Goal: Task Accomplishment & Management: Use online tool/utility

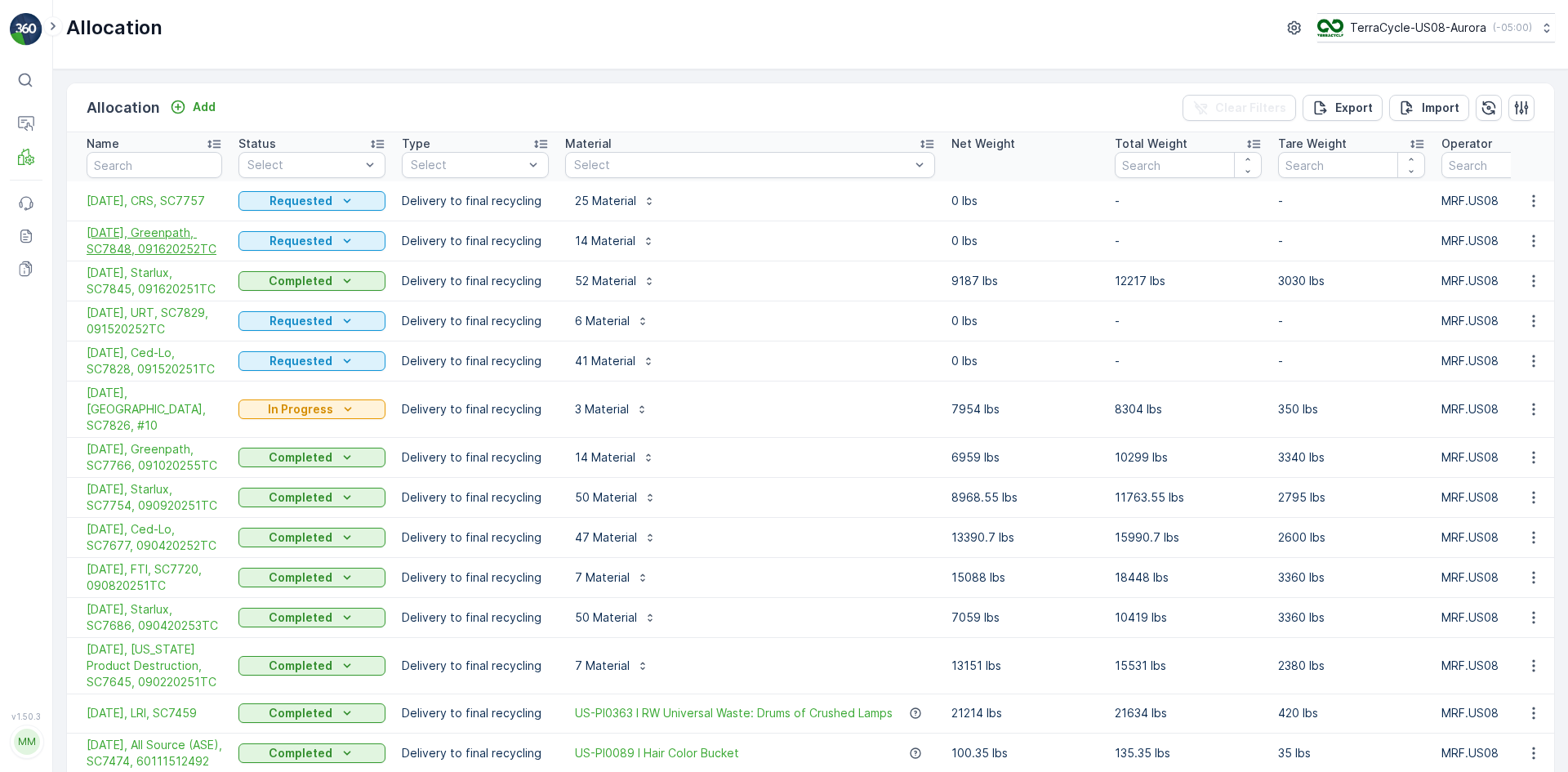
click at [171, 245] on span "[DATE], Greenpath, SC7848, 091620252TC" at bounding box center [153, 240] width 135 height 32
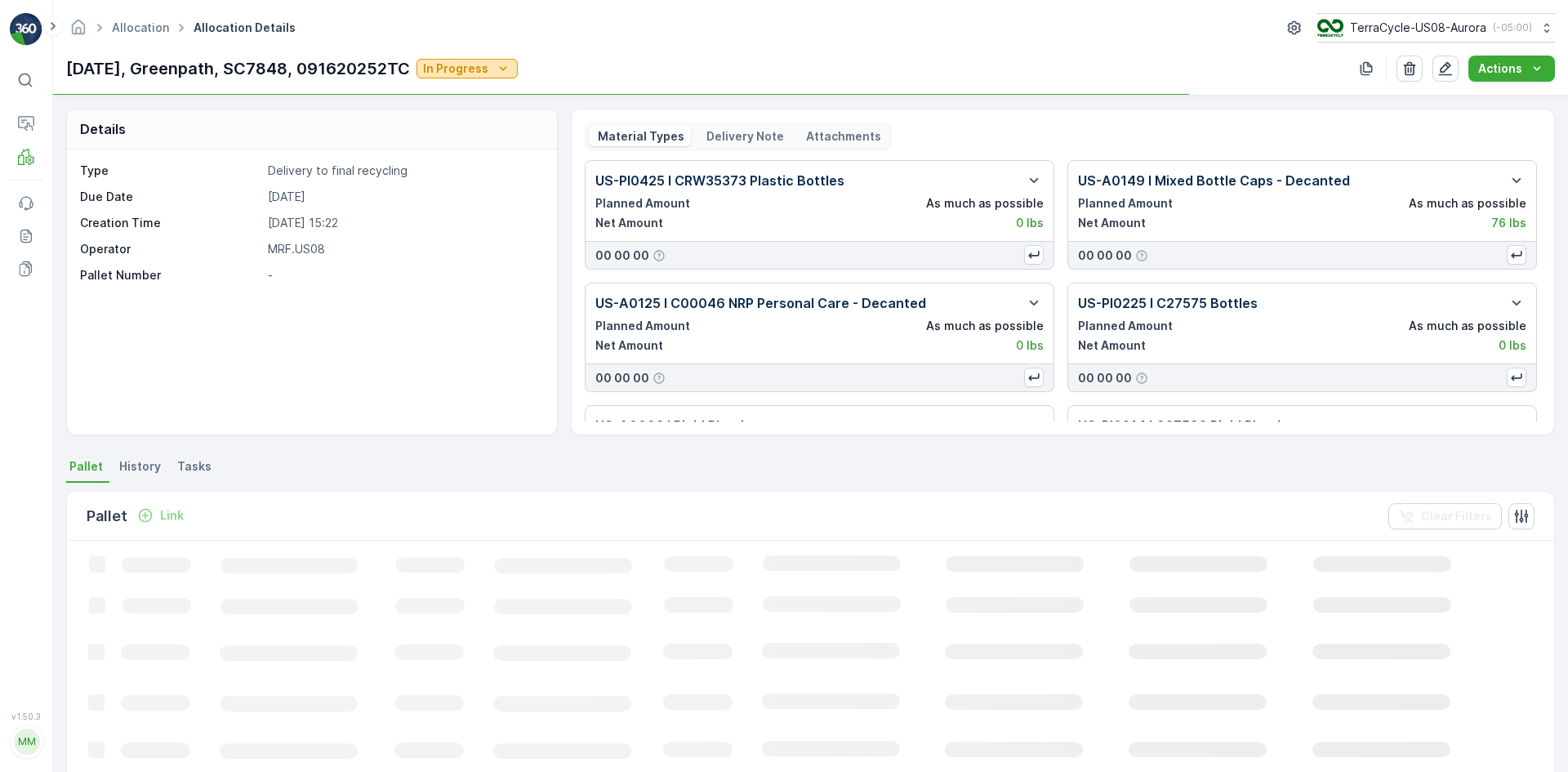
click at [465, 64] on p "In Progress" at bounding box center [455, 69] width 66 height 17
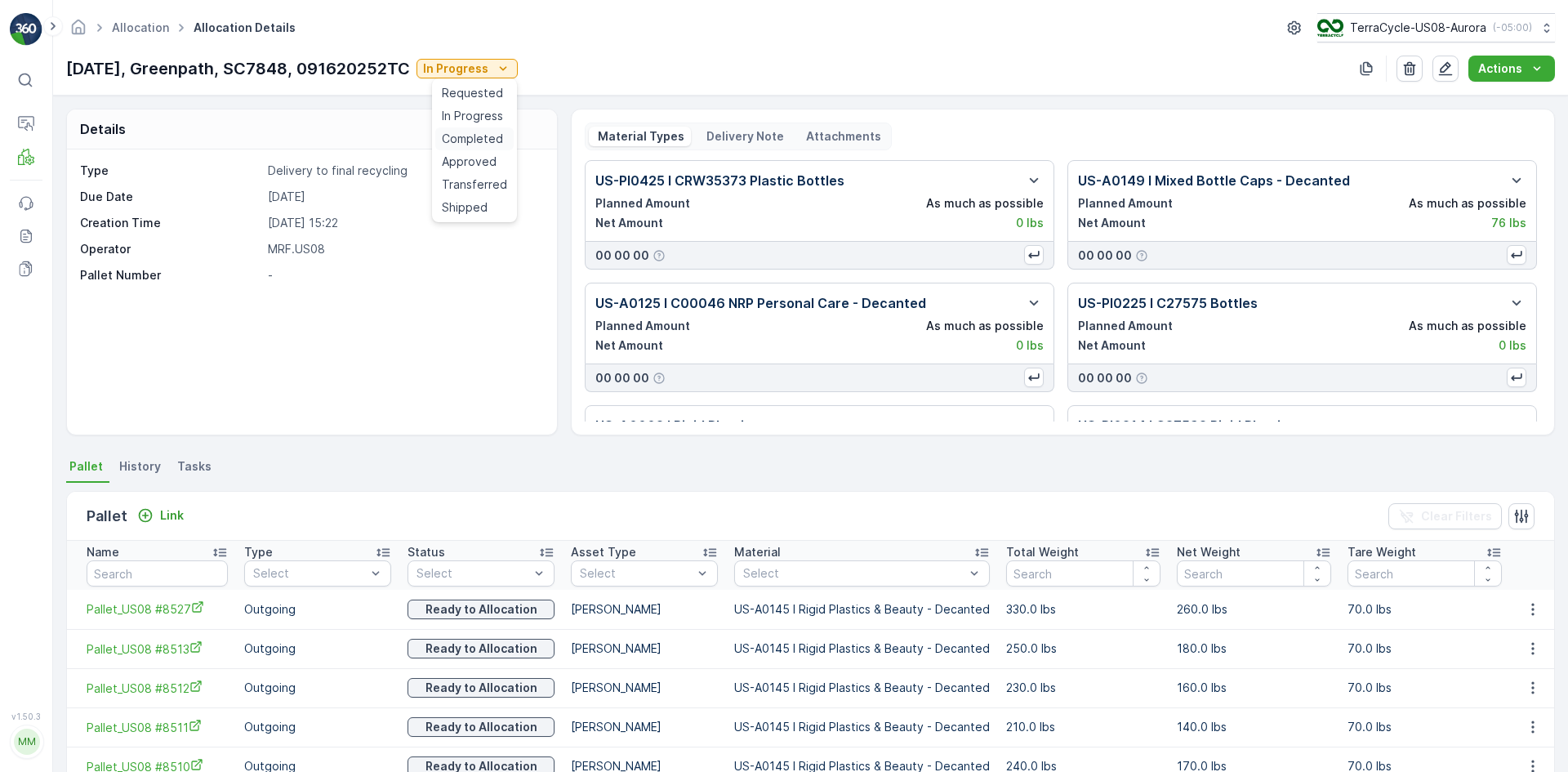
click at [468, 138] on span "Completed" at bounding box center [473, 139] width 61 height 17
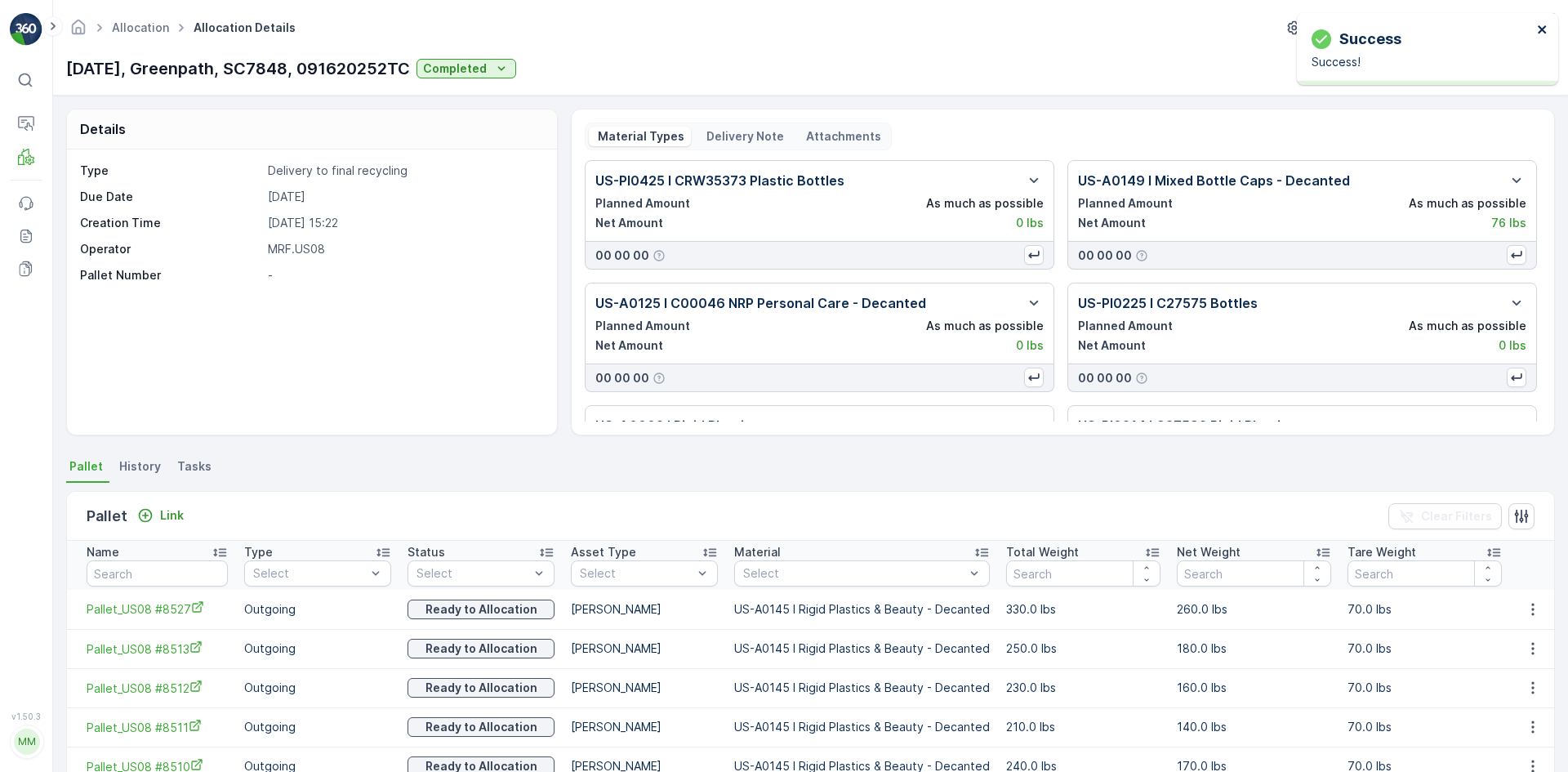
click at [1545, 29] on icon "close" at bounding box center [1542, 30] width 12 height 13
click at [1527, 75] on div "Actions" at bounding box center [1511, 69] width 67 height 17
click at [1500, 92] on span "Create Delivery Note" at bounding box center [1504, 100] width 118 height 17
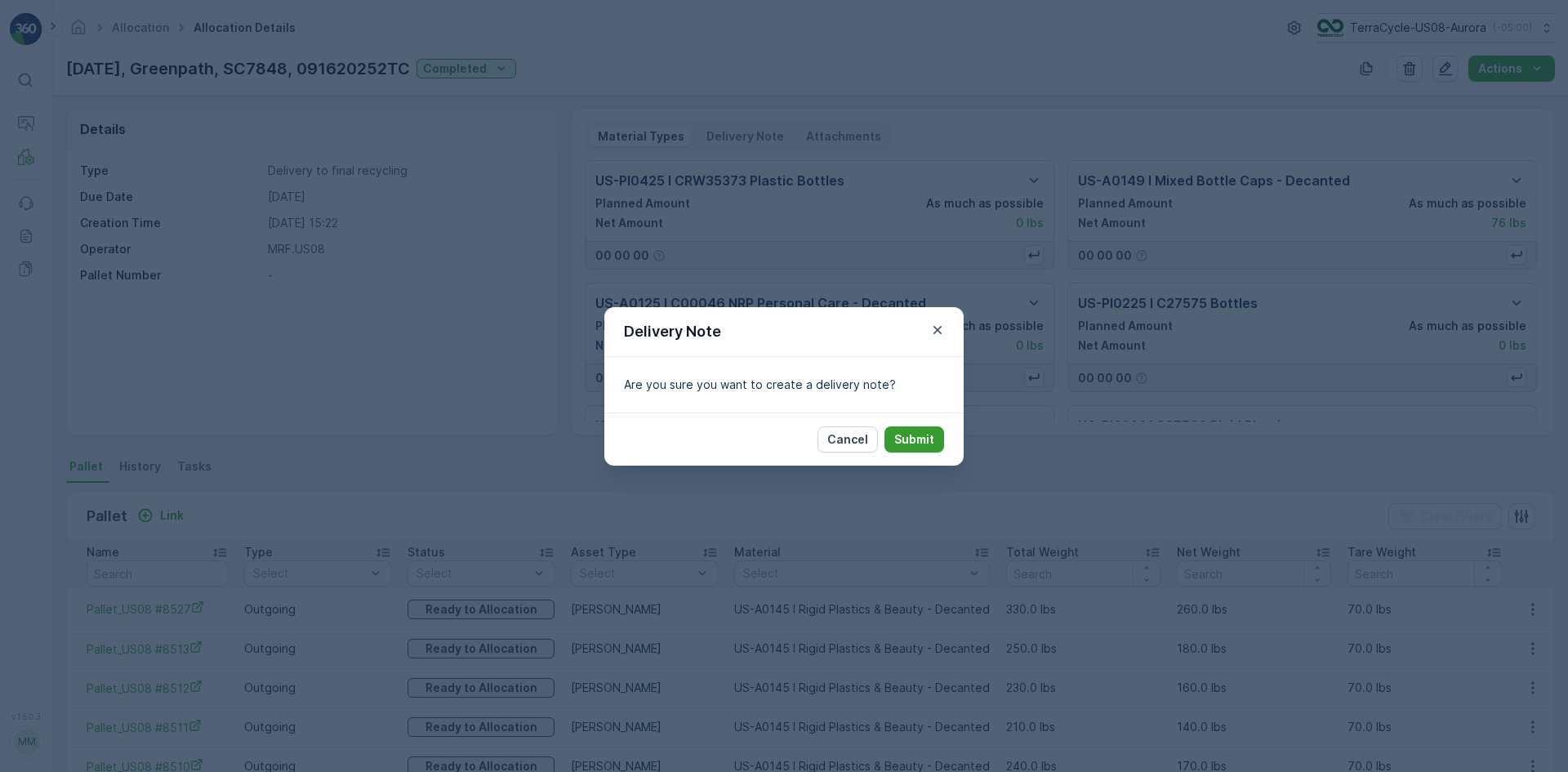
click at [922, 448] on button "Submit" at bounding box center [915, 439] width 60 height 27
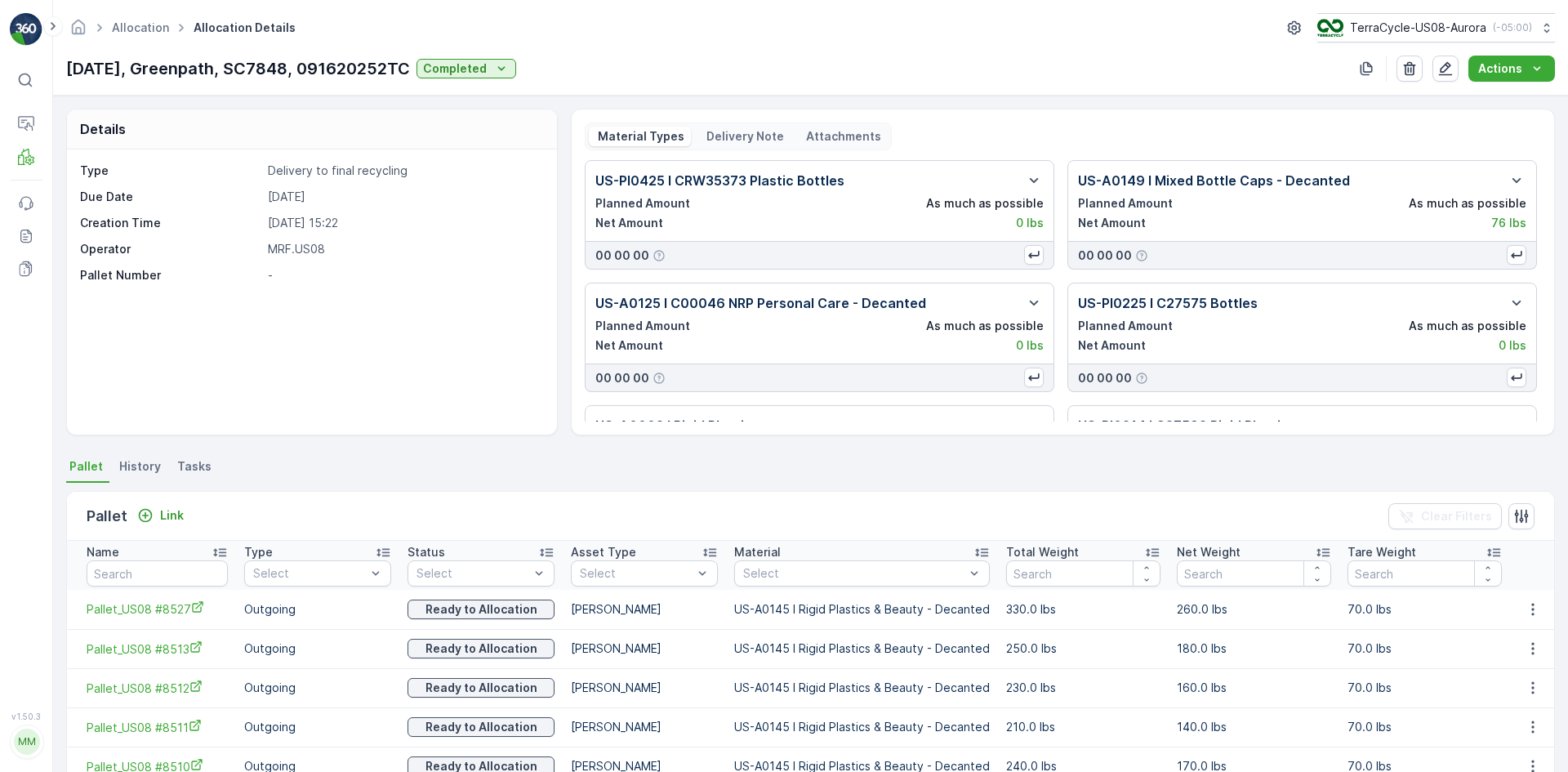
click at [742, 139] on p "Delivery Note" at bounding box center [744, 137] width 80 height 17
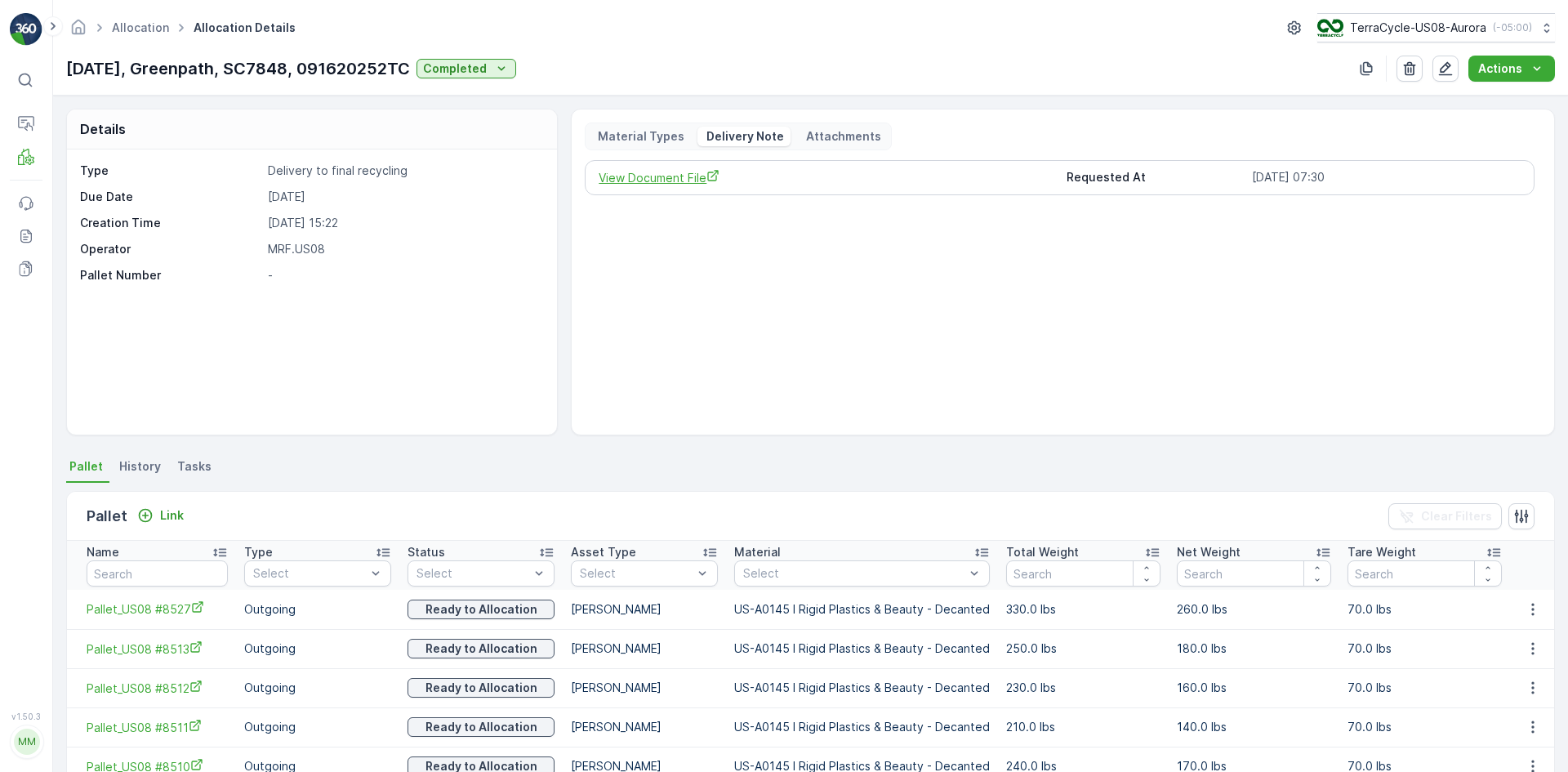
click at [665, 177] on span "View Document File" at bounding box center [826, 177] width 454 height 17
